Goal: Task Accomplishment & Management: Complete application form

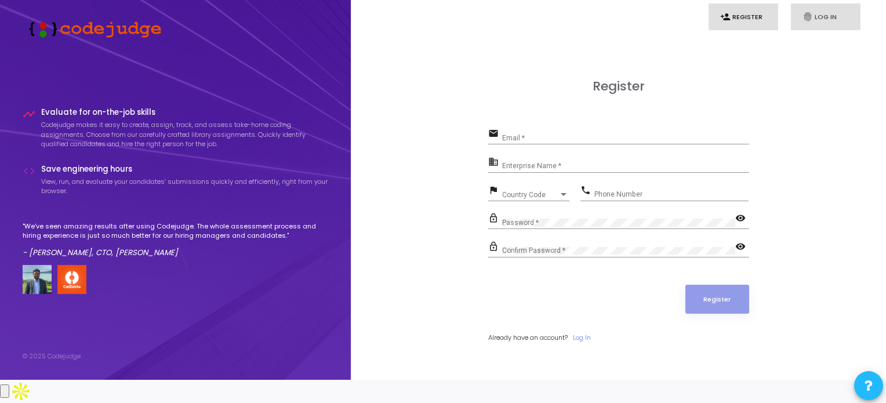
click at [819, 9] on link "fingerprint Log In" at bounding box center [826, 16] width 70 height 27
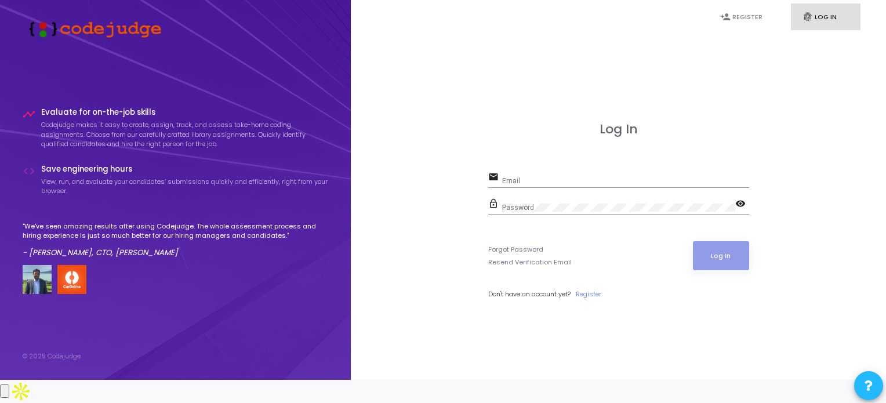
click at [646, 196] on div "email Email" at bounding box center [618, 182] width 261 height 27
click at [741, 20] on link "person_add Register" at bounding box center [744, 16] width 70 height 27
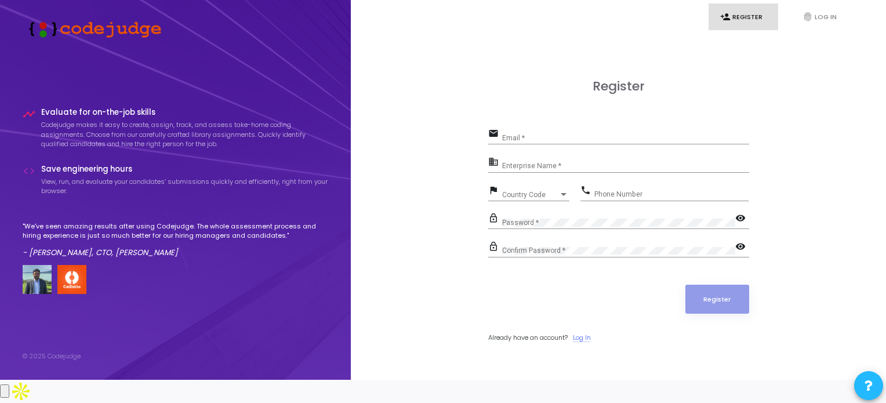
click at [582, 343] on link "Log In" at bounding box center [582, 338] width 18 height 10
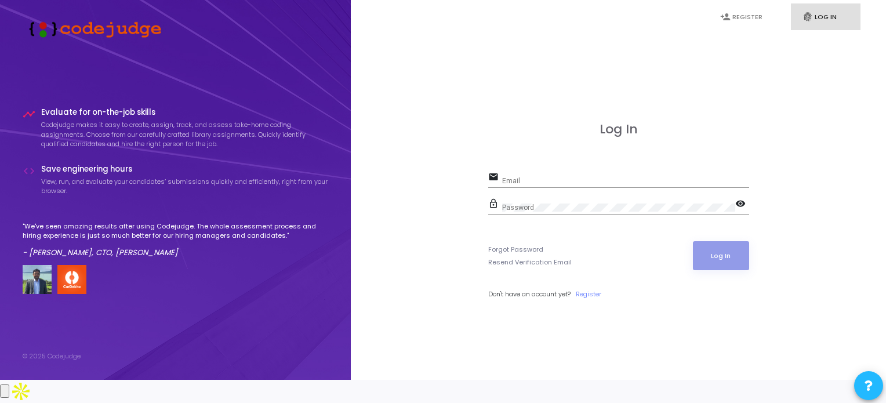
click at [523, 187] on div "Email" at bounding box center [625, 178] width 247 height 18
click at [739, 22] on link "person_add Register" at bounding box center [744, 16] width 70 height 27
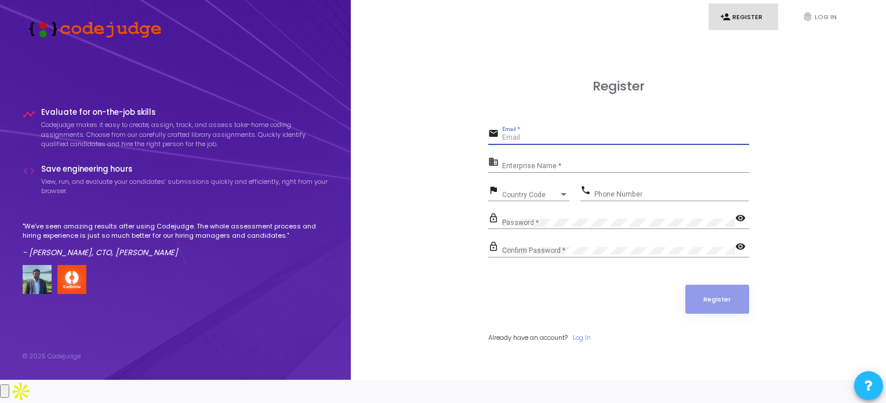
click at [606, 144] on div "Email *" at bounding box center [625, 135] width 247 height 18
type input "shivamg5080@gmail.com"
click at [585, 171] on input "Enterprise Name *" at bounding box center [625, 166] width 247 height 8
click at [545, 201] on div "Country Code Country Code" at bounding box center [535, 192] width 67 height 18
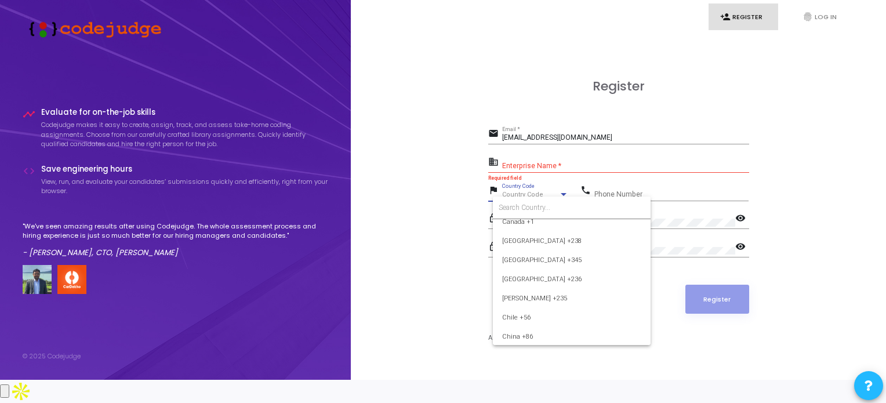
click at [554, 180] on div at bounding box center [443, 201] width 886 height 403
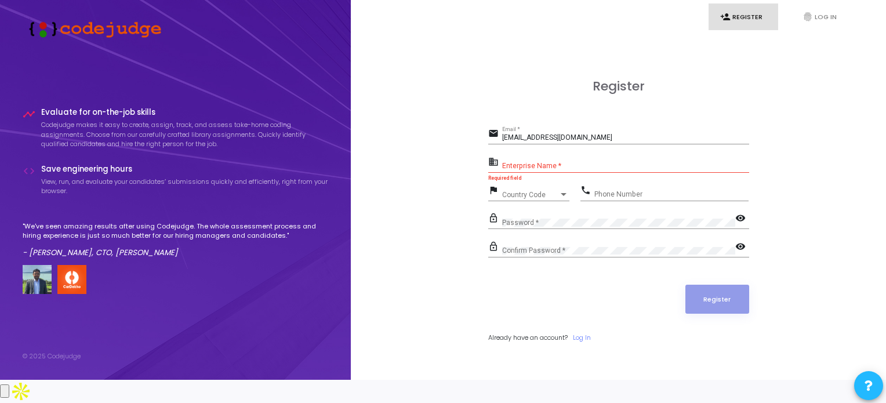
scroll to position [674, 0]
click at [557, 173] on div "Enterprise Name *" at bounding box center [625, 164] width 247 height 18
click at [528, 198] on span "Country Code" at bounding box center [522, 195] width 41 height 8
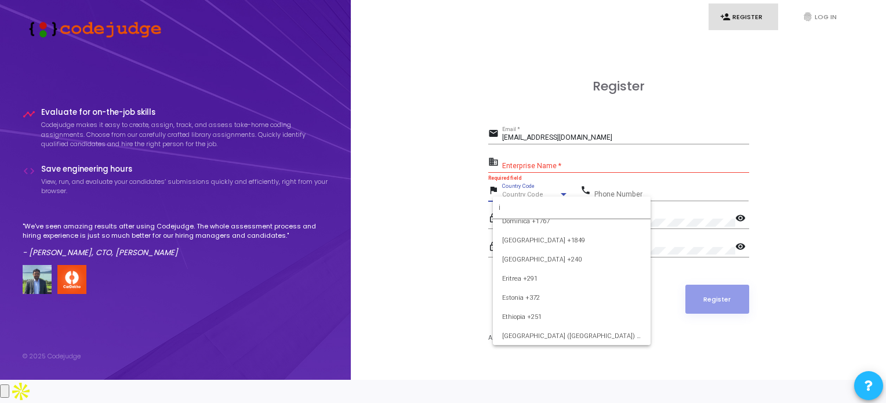
scroll to position [0, 0]
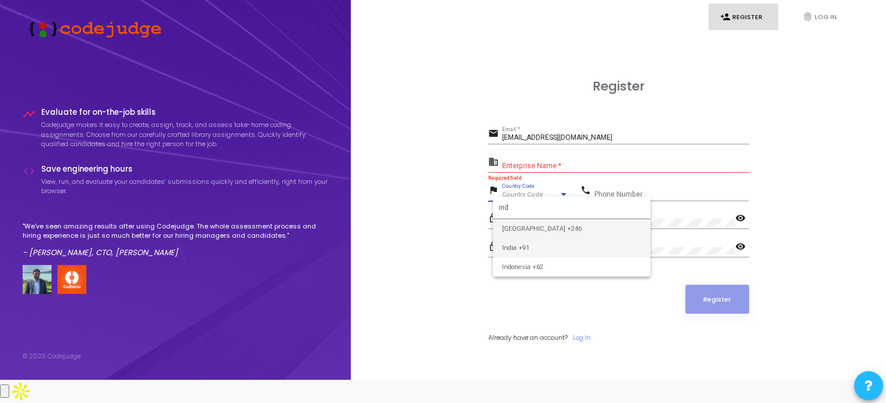
type input "ind"
click at [529, 245] on span "India +91" at bounding box center [571, 247] width 139 height 19
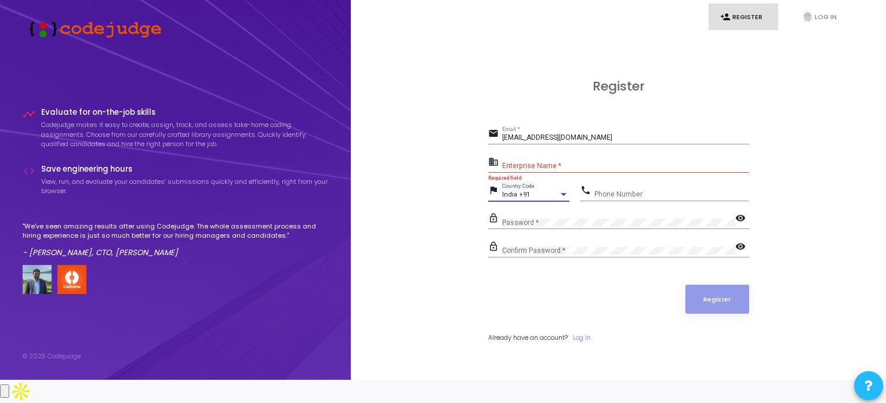
click at [557, 222] on div "Password *" at bounding box center [618, 220] width 233 height 18
click at [537, 227] on div "Password *" at bounding box center [618, 220] width 233 height 18
click at [538, 171] on input "Enterprise Name *" at bounding box center [625, 166] width 247 height 8
click at [531, 171] on input "Enterprise Name *" at bounding box center [625, 166] width 247 height 8
click at [660, 197] on div "Phone Number" at bounding box center [672, 192] width 154 height 18
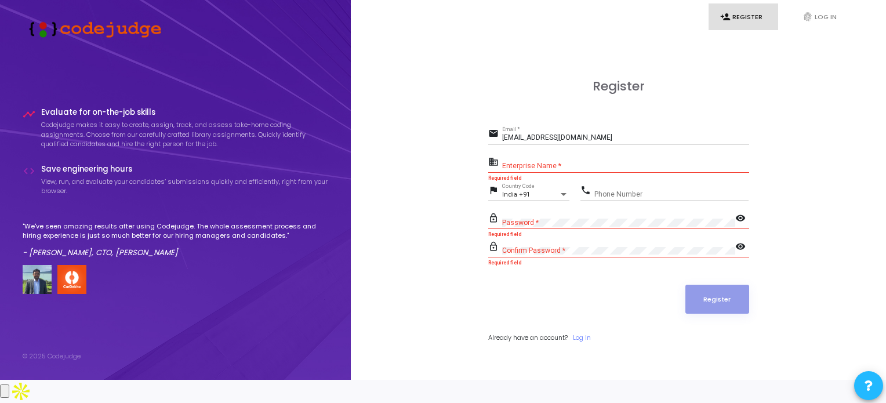
click at [562, 229] on div "Password *" at bounding box center [618, 220] width 233 height 18
click at [743, 226] on mat-icon "visibility" at bounding box center [743, 219] width 14 height 14
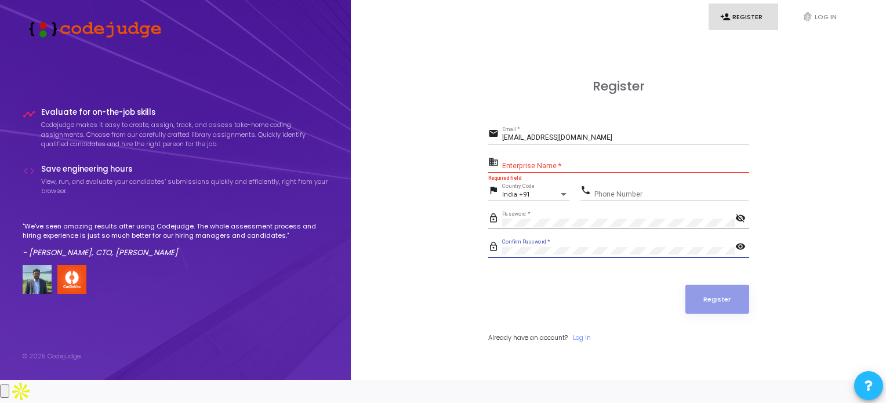
click at [738, 255] on mat-icon "visibility" at bounding box center [743, 248] width 14 height 14
click at [570, 171] on input "Enterprise Name *" at bounding box center [625, 166] width 247 height 8
click at [529, 171] on input "Enterprise Name *" at bounding box center [625, 166] width 247 height 8
click at [606, 197] on div "Phone Number" at bounding box center [672, 192] width 154 height 18
click at [603, 198] on input "Phone Number" at bounding box center [672, 194] width 154 height 8
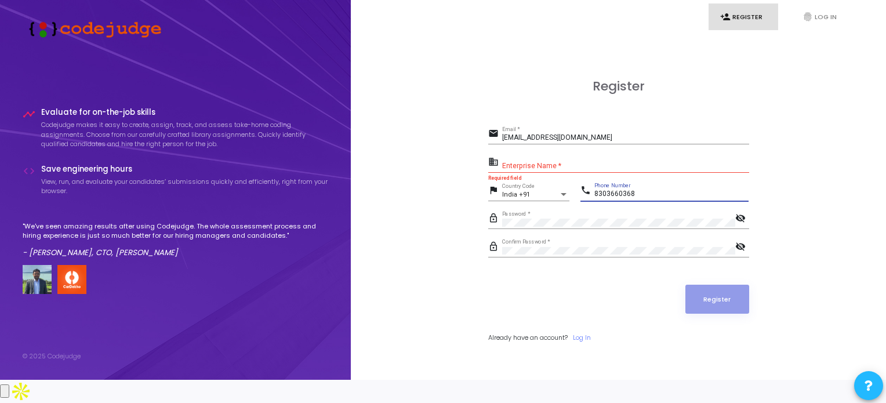
type input "8303660368"
click at [566, 171] on input "Enterprise Name *" at bounding box center [625, 166] width 247 height 8
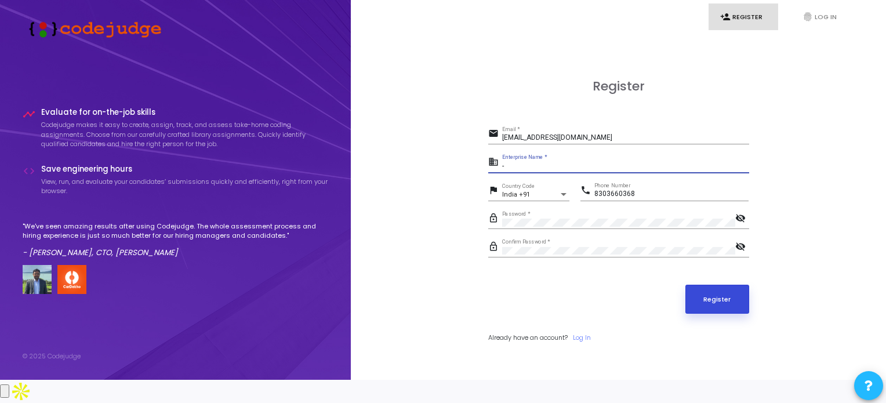
type input "-"
click at [737, 301] on button "Register" at bounding box center [718, 299] width 64 height 29
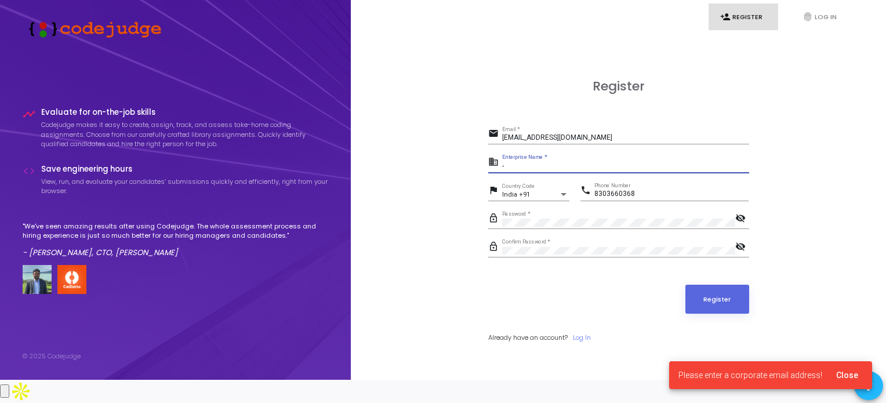
click at [587, 171] on input "-" at bounding box center [625, 166] width 247 height 8
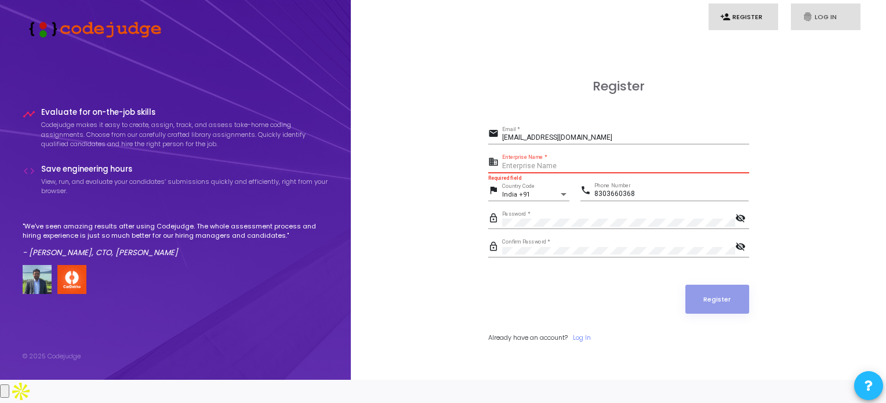
click at [810, 12] on icon "fingerprint" at bounding box center [808, 17] width 10 height 10
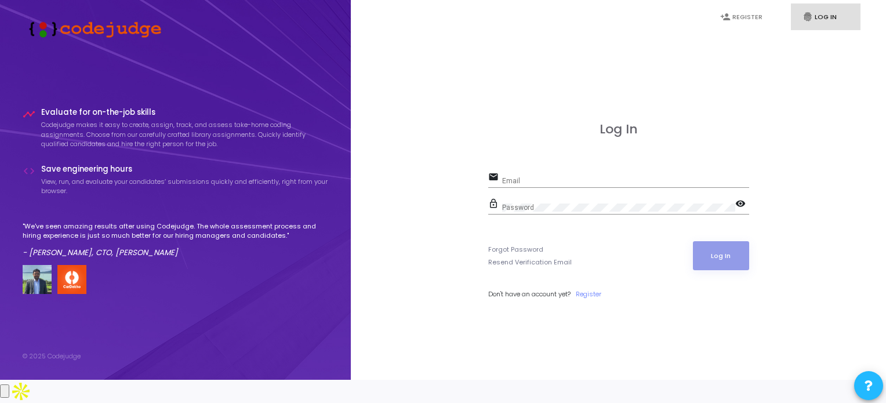
click at [599, 185] on input "Email" at bounding box center [625, 181] width 247 height 8
type input "shivamg5080@gmail.com"
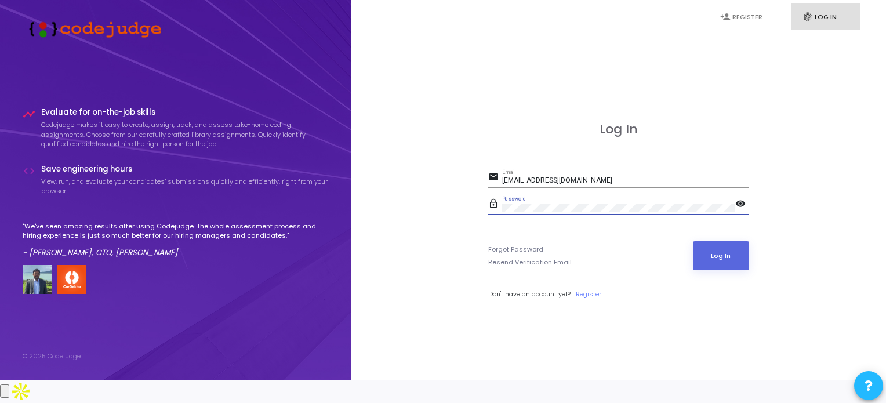
click at [745, 212] on mat-icon "visibility" at bounding box center [743, 205] width 14 height 14
click at [721, 259] on button "Log In" at bounding box center [721, 255] width 56 height 29
click at [729, 13] on icon "person_add" at bounding box center [726, 17] width 10 height 10
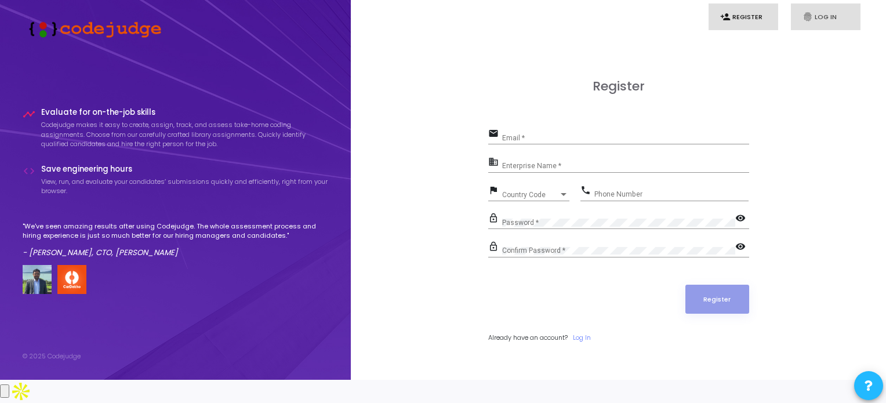
click at [824, 17] on link "fingerprint Log In" at bounding box center [826, 16] width 70 height 27
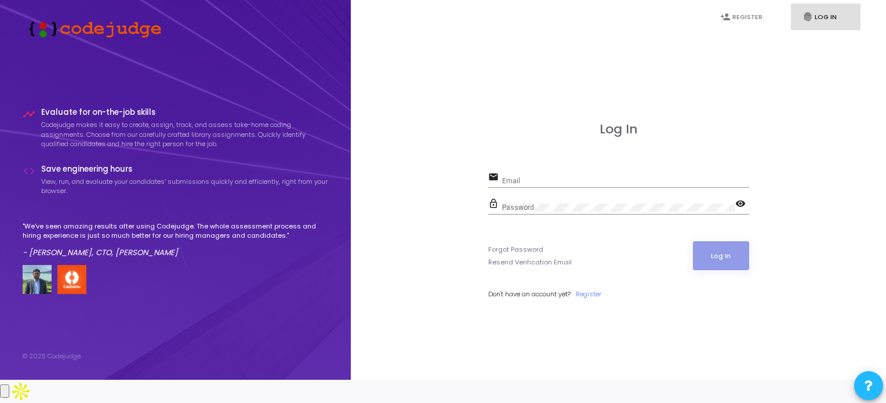
click at [556, 180] on div "email Email" at bounding box center [618, 178] width 261 height 19
click at [505, 187] on div "Email" at bounding box center [625, 178] width 247 height 18
click at [530, 185] on input "Email" at bounding box center [625, 181] width 247 height 8
type input "j"
click at [594, 299] on link "Register" at bounding box center [589, 294] width 26 height 10
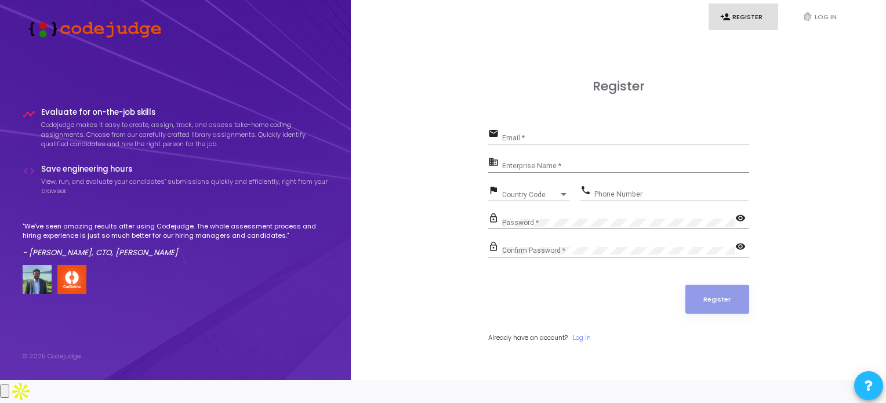
click at [569, 169] on div "Enterprise Name *" at bounding box center [625, 164] width 247 height 18
click at [833, 29] on link "fingerprint Log In" at bounding box center [826, 16] width 70 height 27
